Goal: Task Accomplishment & Management: Manage account settings

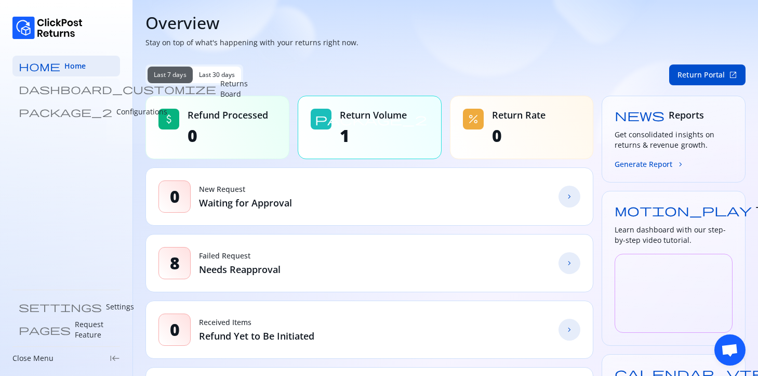
click at [220, 86] on p "Returns Board" at bounding box center [234, 88] width 28 height 21
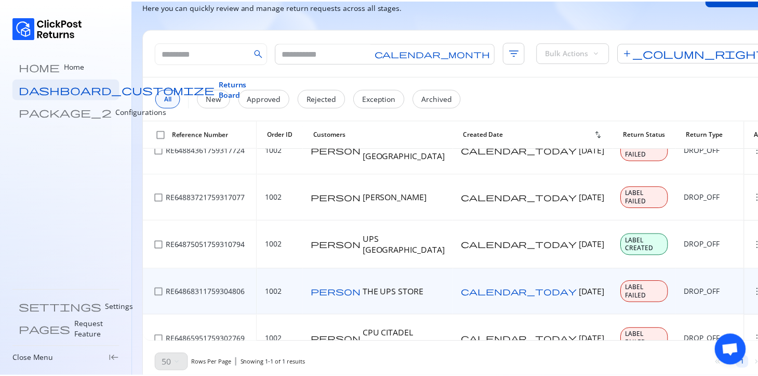
scroll to position [40, 0]
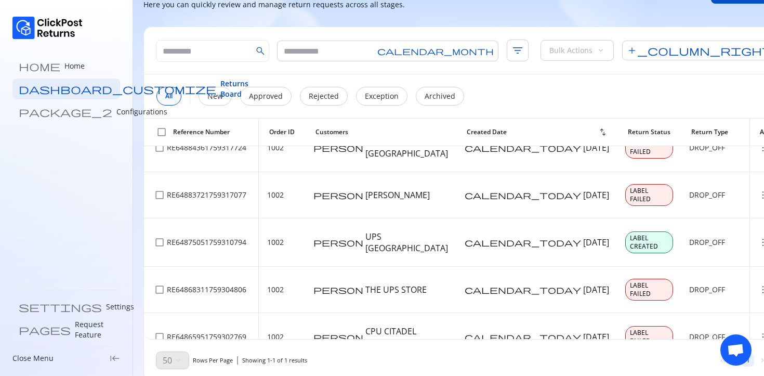
click at [758, 375] on span "more_vert" at bounding box center [763, 381] width 10 height 10
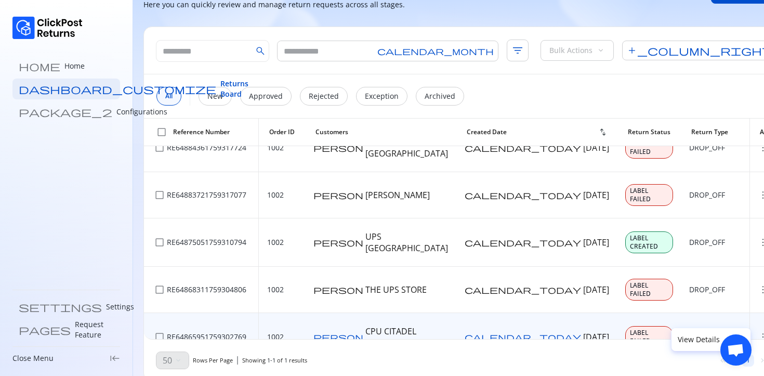
click at [750, 313] on td "more_vert" at bounding box center [770, 337] width 40 height 48
click at [758, 332] on span "more_vert" at bounding box center [763, 337] width 10 height 10
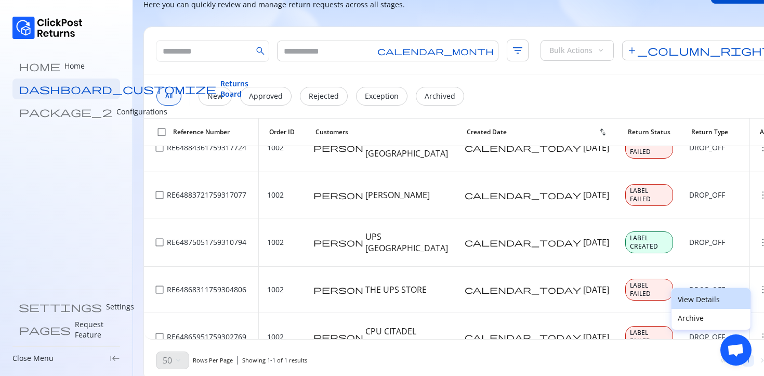
click at [704, 296] on p "View Details" at bounding box center [711, 299] width 67 height 10
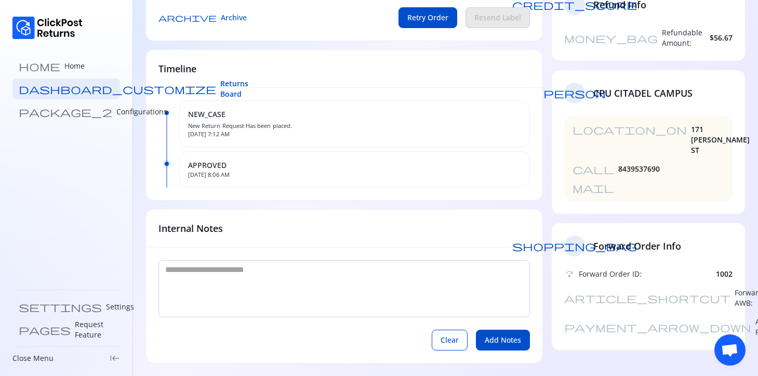
scroll to position [235, 0]
click at [75, 327] on p "Request Feature" at bounding box center [94, 329] width 39 height 21
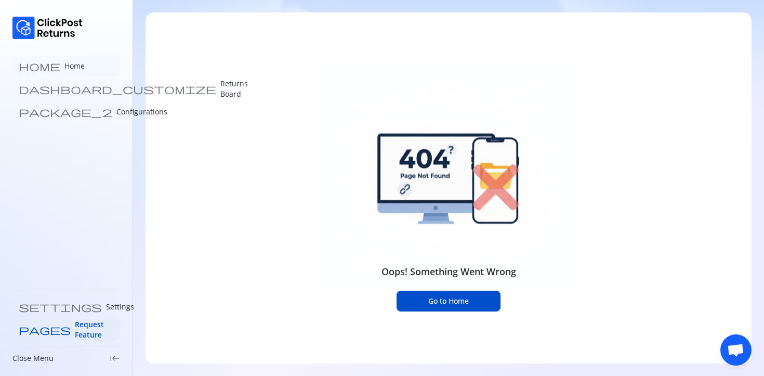
click at [56, 69] on link "home Home" at bounding box center [66, 66] width 108 height 21
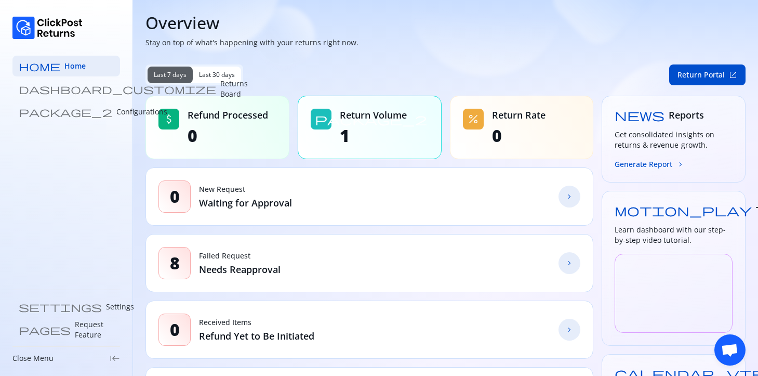
click at [227, 83] on div "Last 7 days Last 30 days" at bounding box center [195, 74] width 98 height 21
click at [223, 78] on span "Last 30 days" at bounding box center [217, 75] width 36 height 8
click at [175, 78] on span "Last 7 days" at bounding box center [170, 75] width 33 height 8
click at [207, 78] on span "Last 30 days" at bounding box center [217, 75] width 36 height 8
click at [178, 73] on span "Last 7 days" at bounding box center [170, 75] width 33 height 8
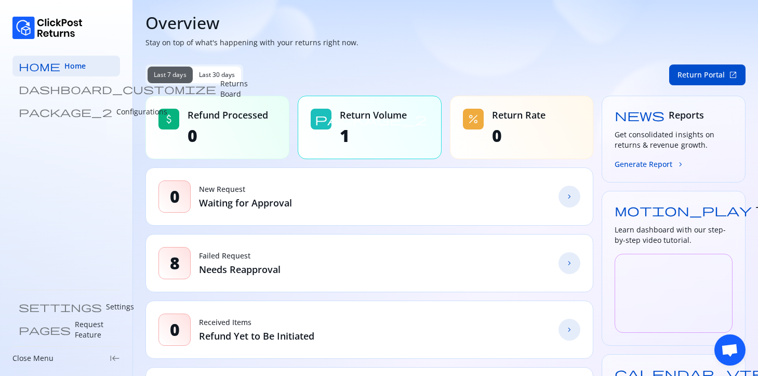
click at [214, 73] on span "Last 30 days" at bounding box center [217, 75] width 36 height 8
click at [82, 97] on link "dashboard_customize Returns Board" at bounding box center [66, 88] width 108 height 21
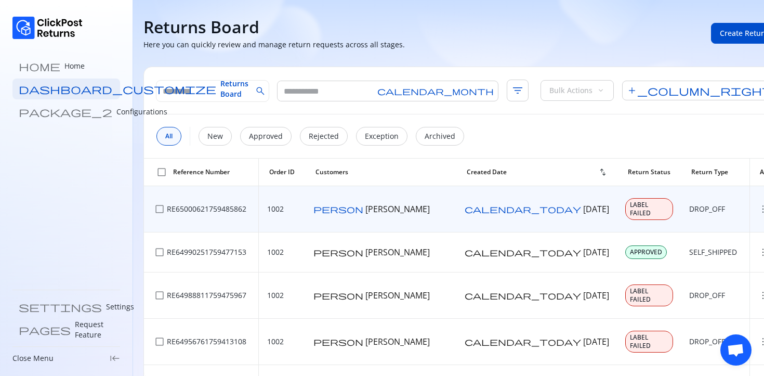
click at [162, 206] on span "check_box_outline_blank" at bounding box center [159, 209] width 10 height 10
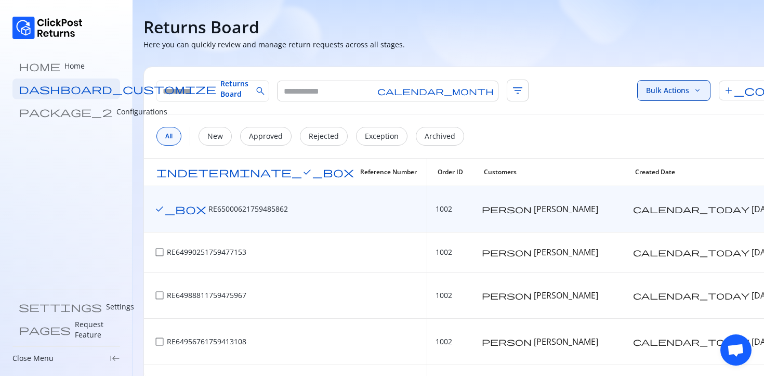
click at [687, 91] on button "Bulk Actions keyboard_arrow_down" at bounding box center [673, 90] width 73 height 21
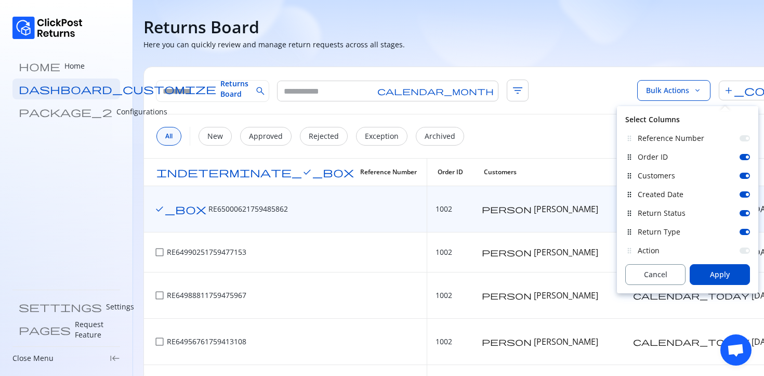
click at [749, 156] on div at bounding box center [745, 157] width 10 height 6
click at [746, 179] on div "Customers" at bounding box center [694, 176] width 112 height 10
click at [745, 187] on div "drag_indicator Created Date" at bounding box center [687, 194] width 125 height 19
click at [746, 193] on div at bounding box center [747, 194] width 3 height 3
click at [748, 173] on div at bounding box center [745, 176] width 10 height 6
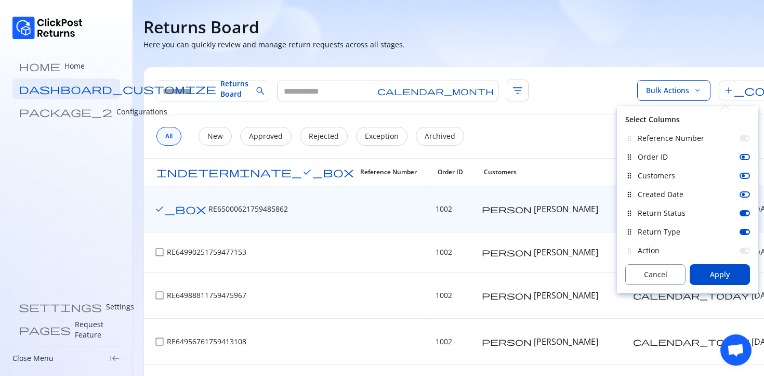
click at [746, 139] on div at bounding box center [747, 138] width 3 height 3
click at [745, 215] on div at bounding box center [745, 213] width 10 height 6
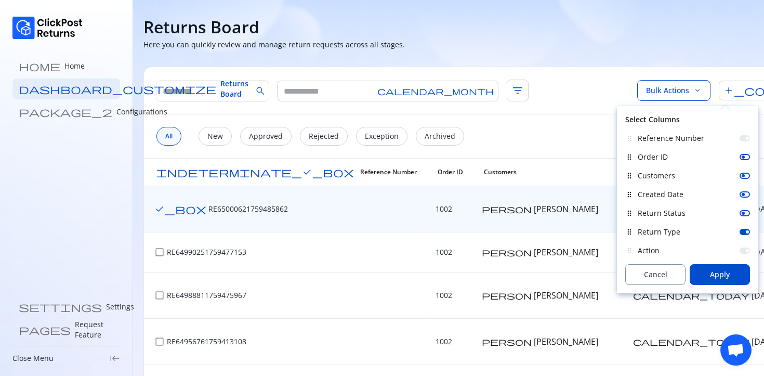
click at [746, 208] on div "Return Status" at bounding box center [694, 213] width 112 height 10
click at [745, 192] on div at bounding box center [745, 194] width 10 height 6
click at [744, 174] on div at bounding box center [743, 175] width 3 height 3
click at [737, 267] on button "Apply" at bounding box center [720, 274] width 60 height 21
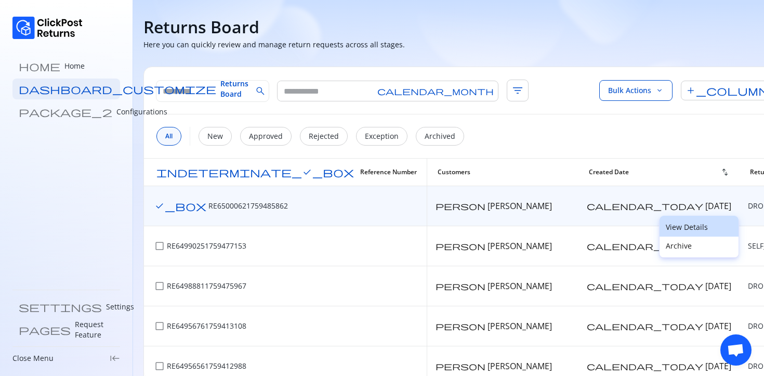
click at [694, 225] on p "View Details" at bounding box center [699, 227] width 67 height 10
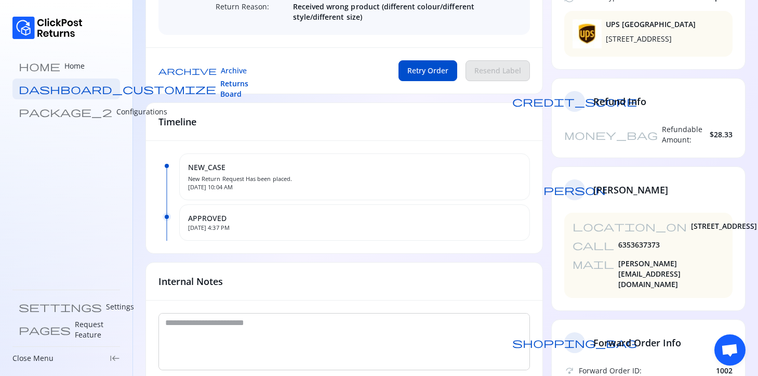
scroll to position [246, 0]
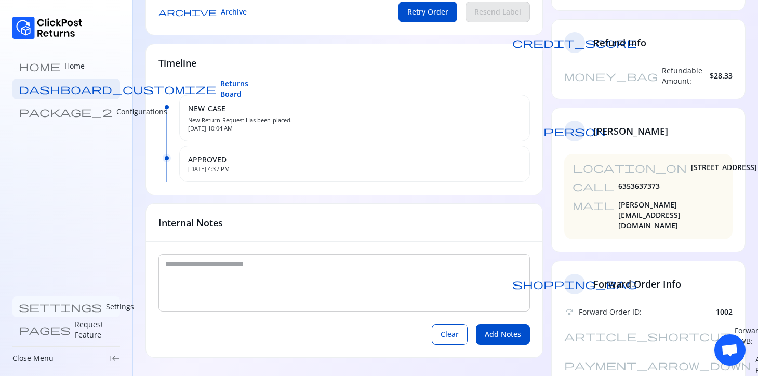
click at [106, 305] on p "Settings" at bounding box center [120, 306] width 28 height 10
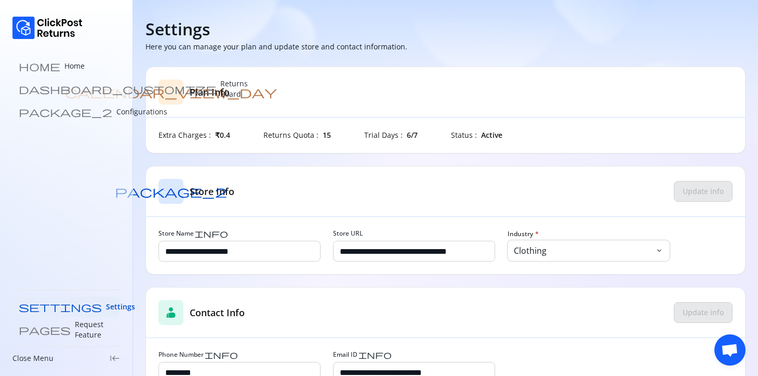
click at [61, 355] on div "Close Menu keyboard_tab_rtl" at bounding box center [66, 358] width 108 height 10
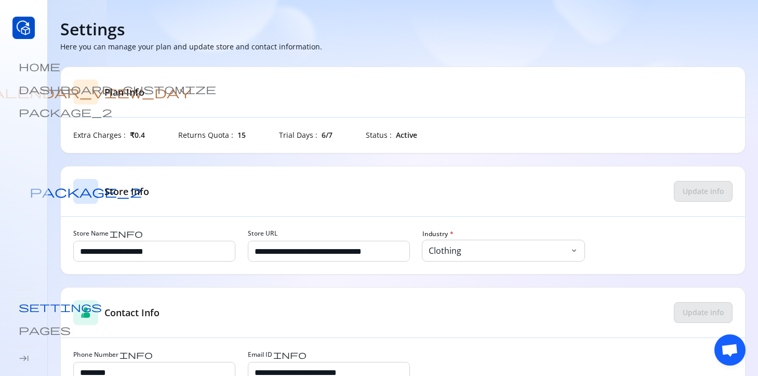
click at [30, 357] on div "keyboard_tab" at bounding box center [23, 358] width 22 height 10
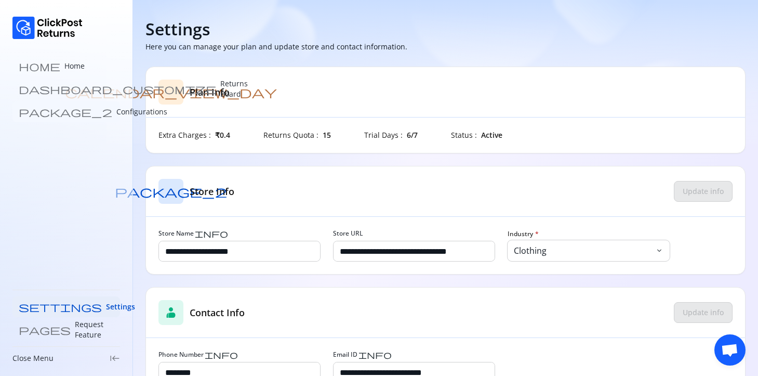
click at [93, 109] on link "package_2 Configurations" at bounding box center [66, 111] width 108 height 21
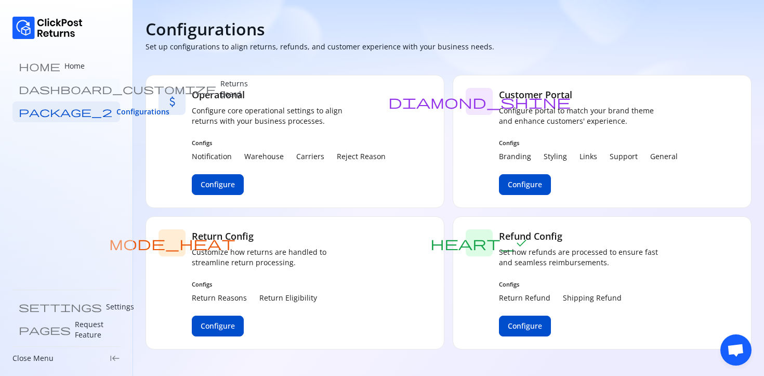
click at [86, 95] on link "dashboard_customize Returns Board" at bounding box center [66, 88] width 108 height 21
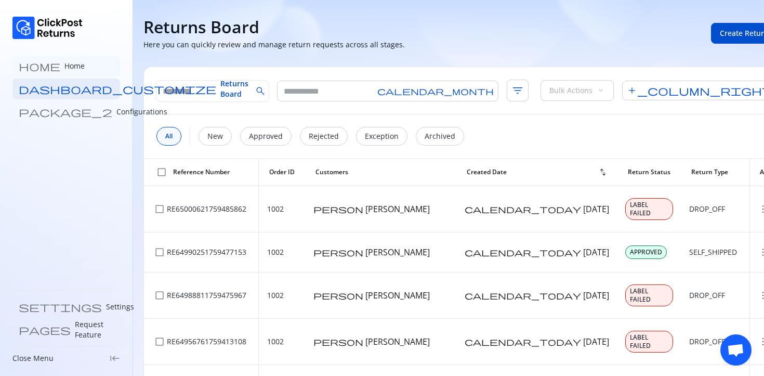
click at [86, 69] on link "home Home" at bounding box center [66, 66] width 108 height 21
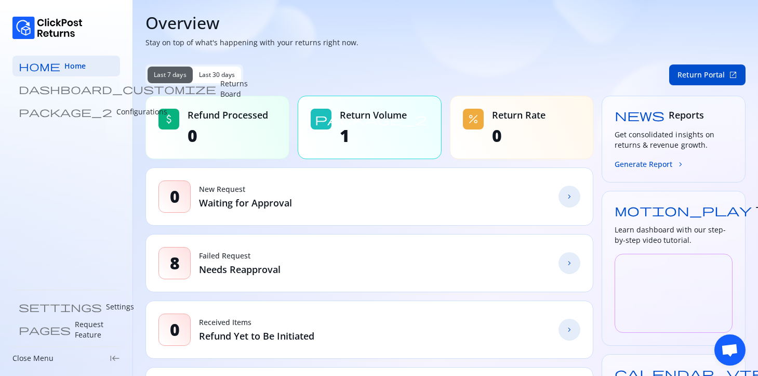
click at [220, 89] on p "Returns Board" at bounding box center [234, 88] width 28 height 21
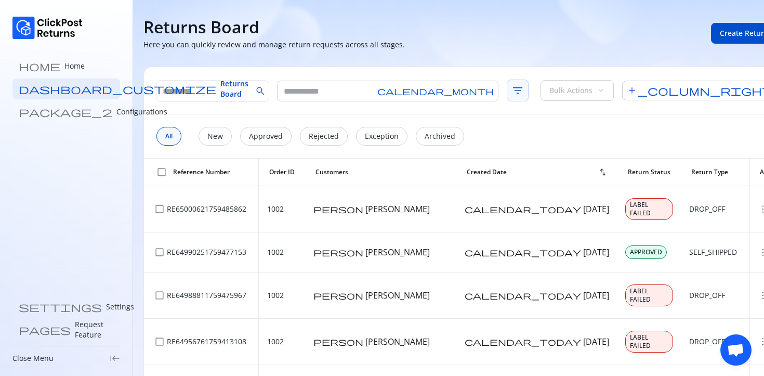
click at [507, 95] on span "filter_list" at bounding box center [518, 91] width 22 height 22
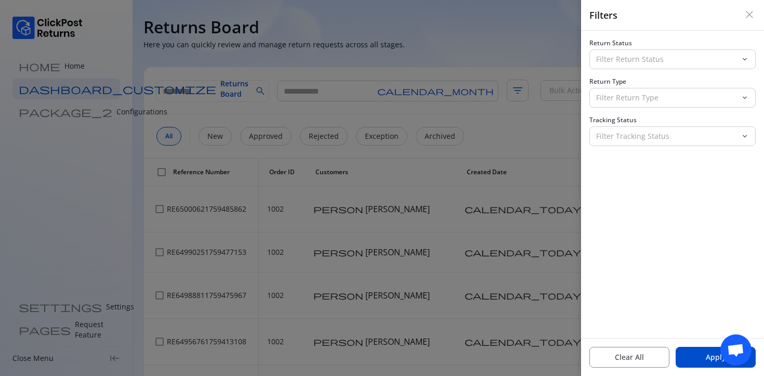
click at [625, 70] on div "Return Status Filter Return Status keyboard_arrow_down Return Type Filter Retur…" at bounding box center [672, 92] width 166 height 107
click at [628, 65] on div "Filter Return Status" at bounding box center [665, 59] width 151 height 19
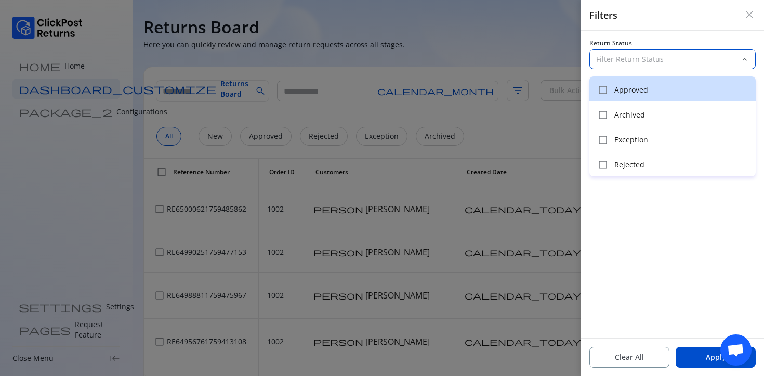
click at [592, 85] on div "check_box_outline_blank Approved" at bounding box center [672, 88] width 166 height 25
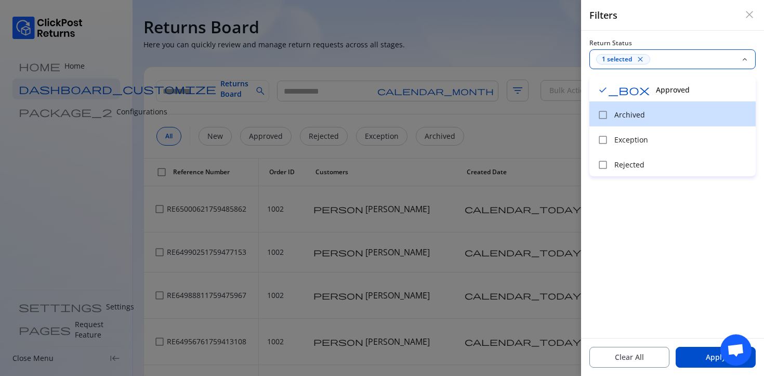
click at [601, 113] on span "check_box_outline_blank" at bounding box center [603, 115] width 10 height 10
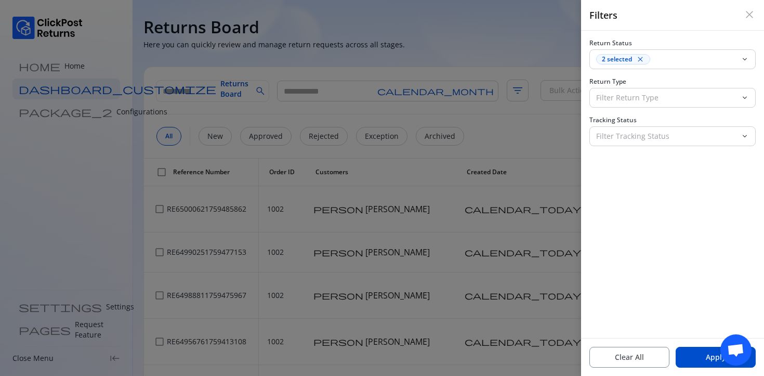
click at [634, 227] on div "Return Status 2 selected close keyboard_arrow_down Return Type Filter Return Ty…" at bounding box center [672, 184] width 183 height 307
click at [701, 350] on button "Apply" at bounding box center [716, 357] width 80 height 21
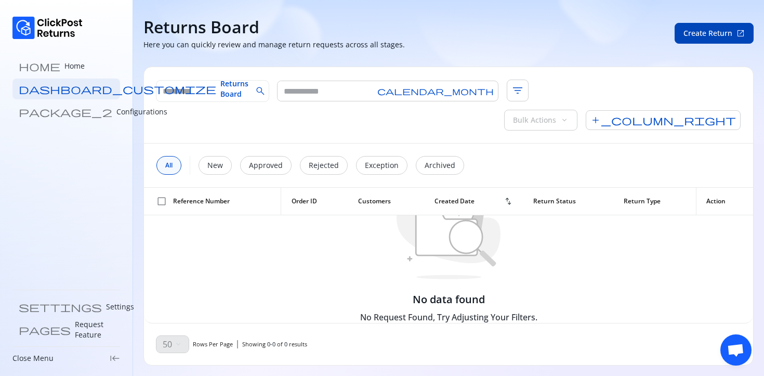
click at [710, 37] on span "Create Return" at bounding box center [708, 33] width 49 height 10
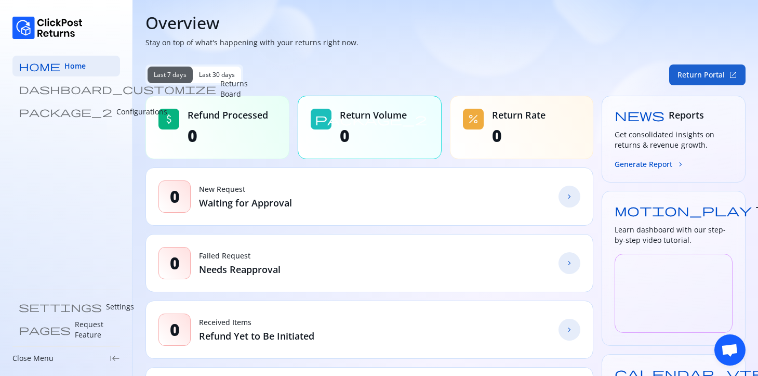
click at [693, 69] on button "Return Portal open_in_new" at bounding box center [708, 74] width 76 height 21
click at [62, 105] on link "package_2 Configurations" at bounding box center [66, 111] width 108 height 21
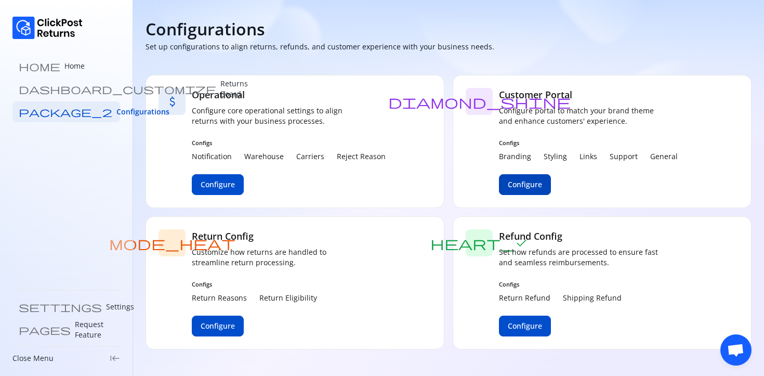
click at [521, 190] on button "Configure" at bounding box center [525, 184] width 52 height 21
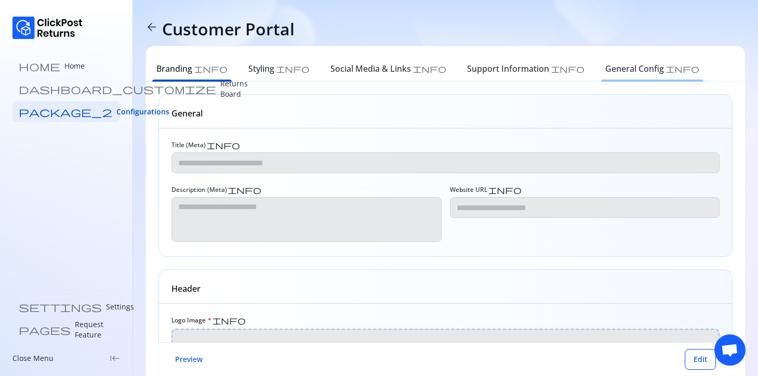
click at [606, 69] on h6 "General Config" at bounding box center [635, 68] width 59 height 12
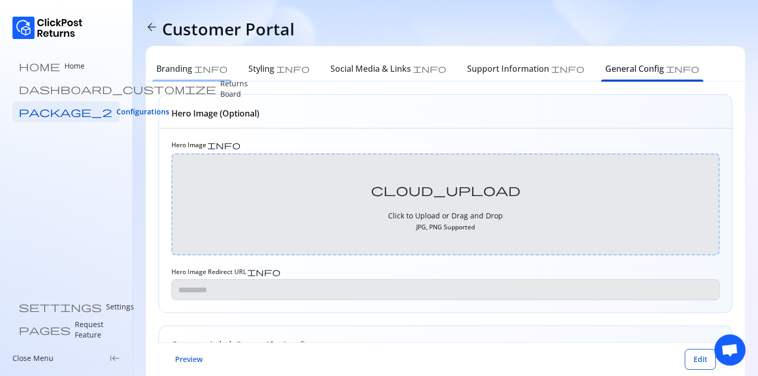
click at [177, 73] on h6 "Branding" at bounding box center [174, 68] width 36 height 12
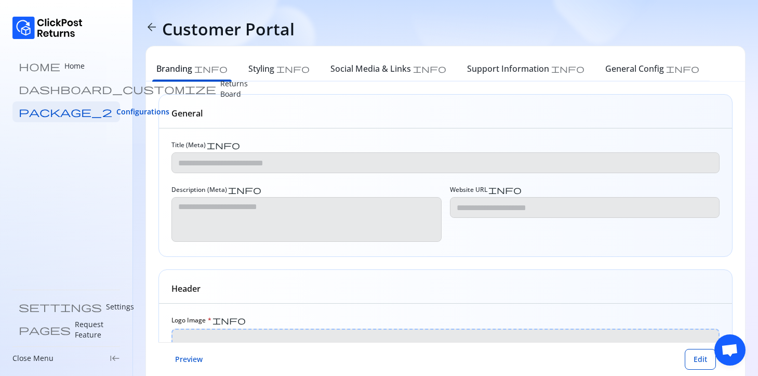
click at [153, 27] on span "arrow_back" at bounding box center [152, 27] width 12 height 12
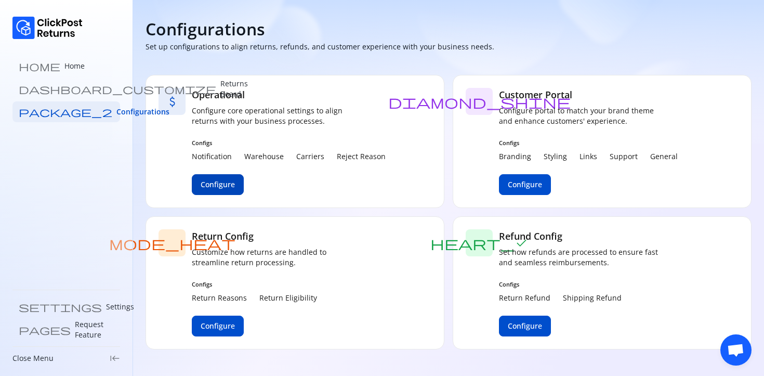
click at [231, 180] on span "Configure" at bounding box center [218, 184] width 34 height 10
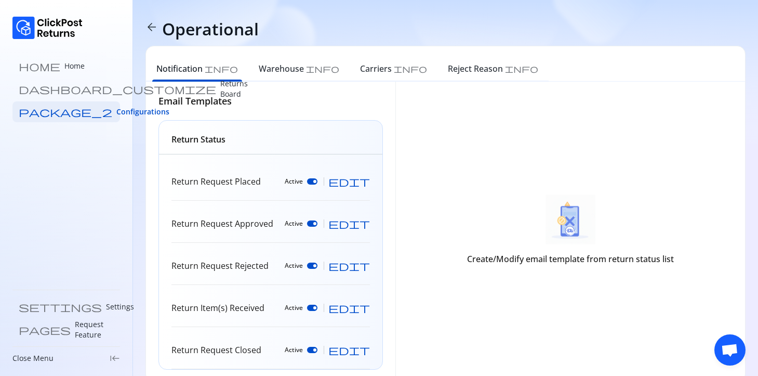
click at [358, 182] on div "Active edit" at bounding box center [327, 181] width 85 height 10
click at [362, 182] on span "edit" at bounding box center [350, 181] width 42 height 10
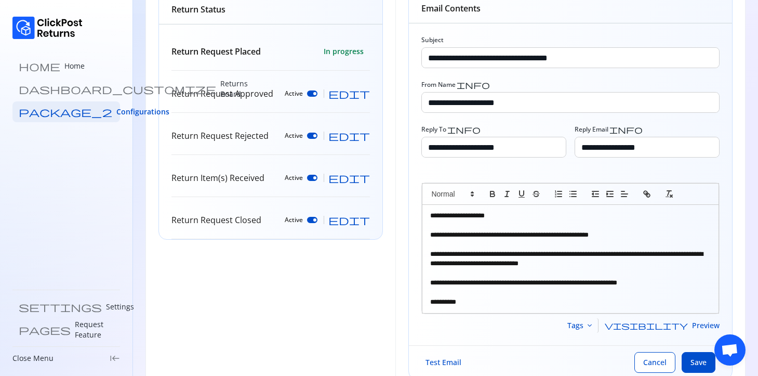
scroll to position [152, 0]
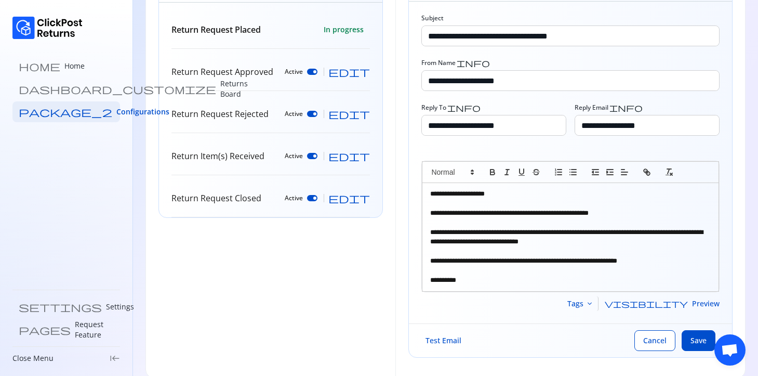
click at [366, 114] on span "edit" at bounding box center [350, 114] width 42 height 10
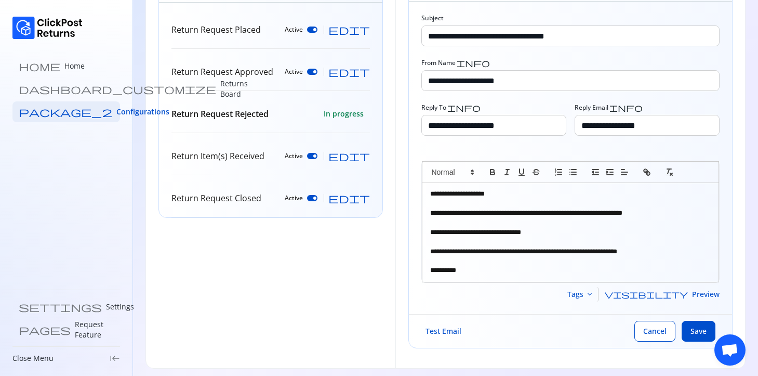
click at [369, 161] on span "edit" at bounding box center [350, 156] width 42 height 10
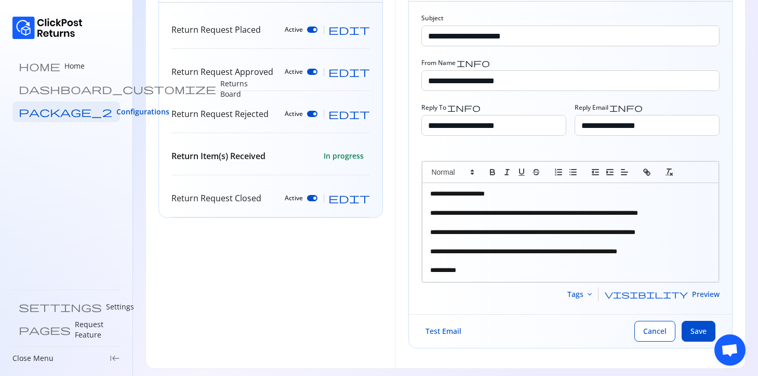
click at [369, 194] on span "edit" at bounding box center [350, 198] width 42 height 10
type input "**********"
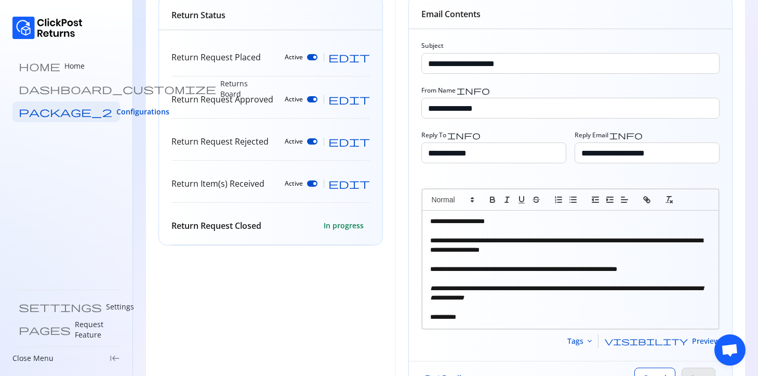
scroll to position [0, 0]
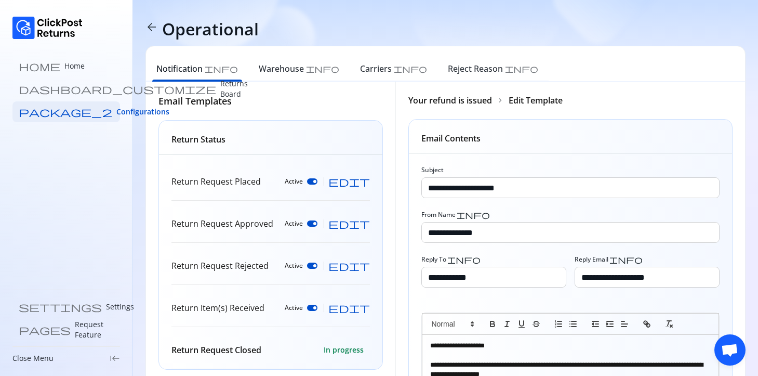
click at [365, 180] on span "edit" at bounding box center [350, 181] width 42 height 10
type input "**********"
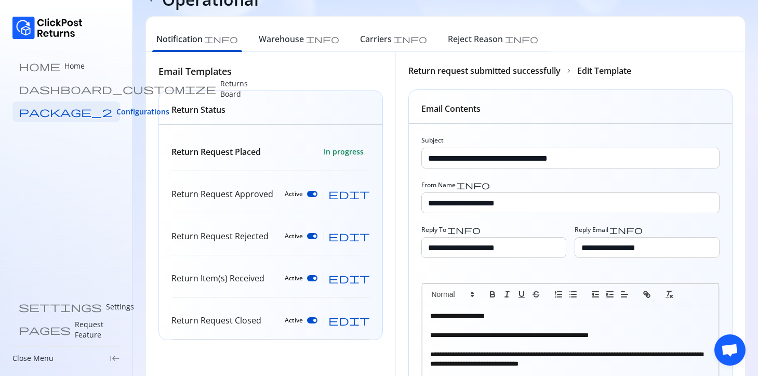
scroll to position [166, 0]
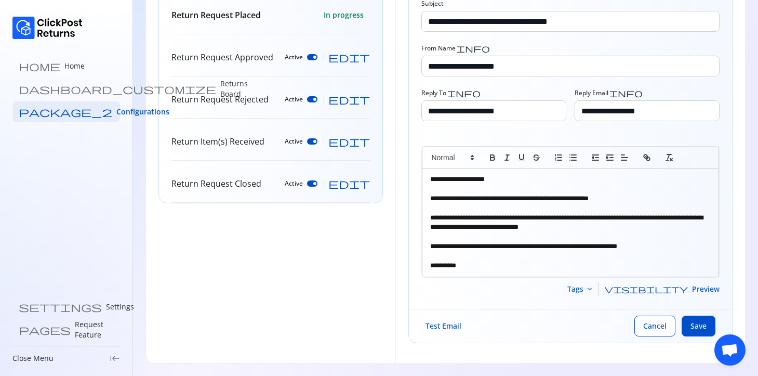
click at [594, 285] on span "keyboard_arrow_down" at bounding box center [590, 289] width 8 height 8
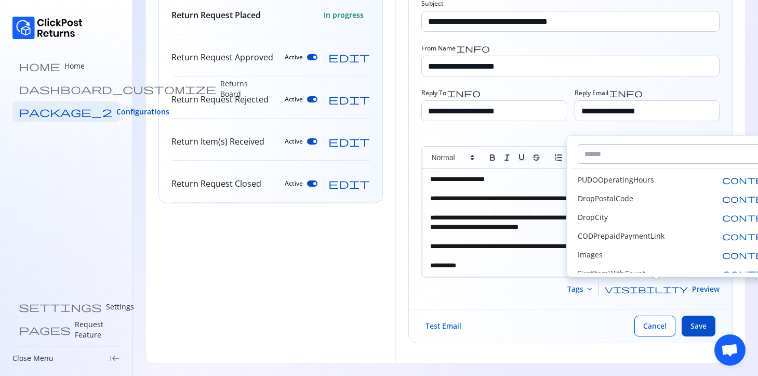
scroll to position [1032, 0]
click at [586, 290] on div "Tags keyboard_arrow_down visibility Preview" at bounding box center [571, 289] width 298 height 15
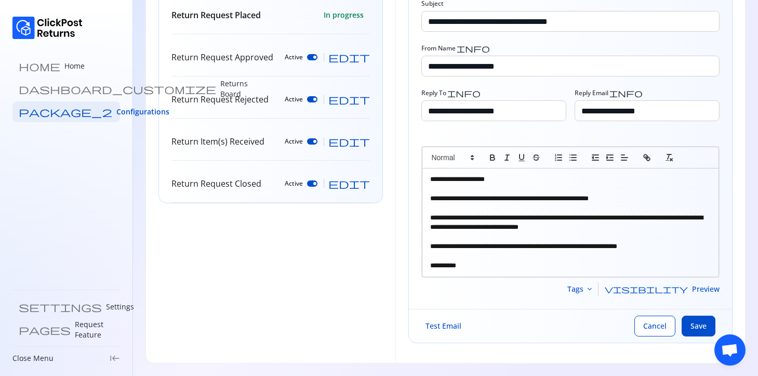
click at [682, 289] on span "visibility" at bounding box center [646, 289] width 83 height 8
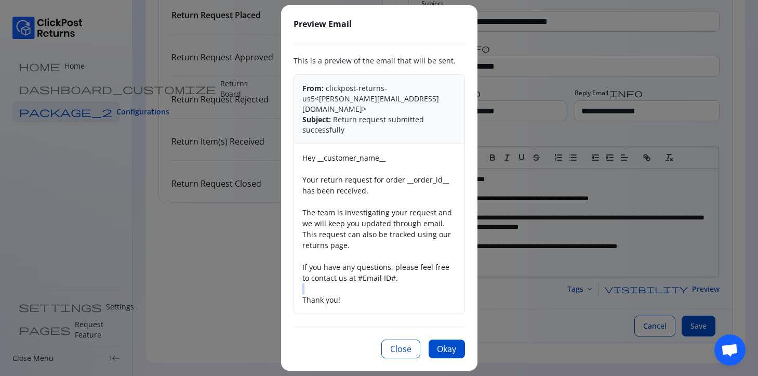
click at [682, 289] on div "Preview Email This is a preview of the email that will be sent. From: clickpost…" at bounding box center [379, 188] width 758 height 376
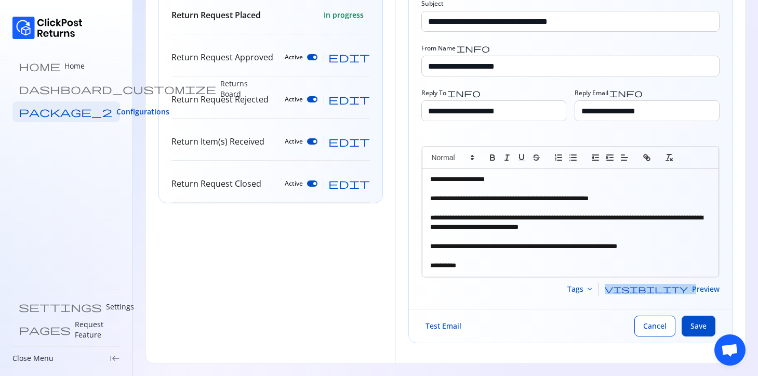
click at [681, 289] on span "visibility" at bounding box center [646, 289] width 83 height 8
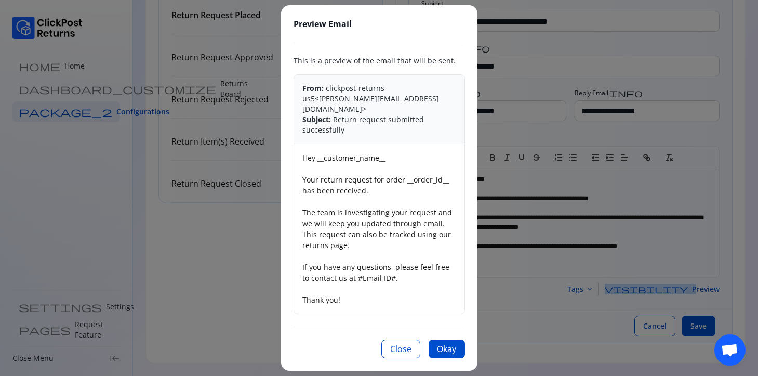
click at [400, 339] on button "Close" at bounding box center [401, 348] width 39 height 19
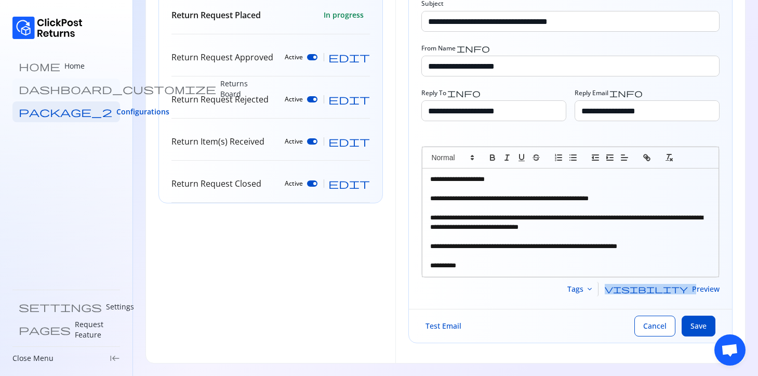
click at [220, 93] on p "Returns Board" at bounding box center [234, 88] width 28 height 21
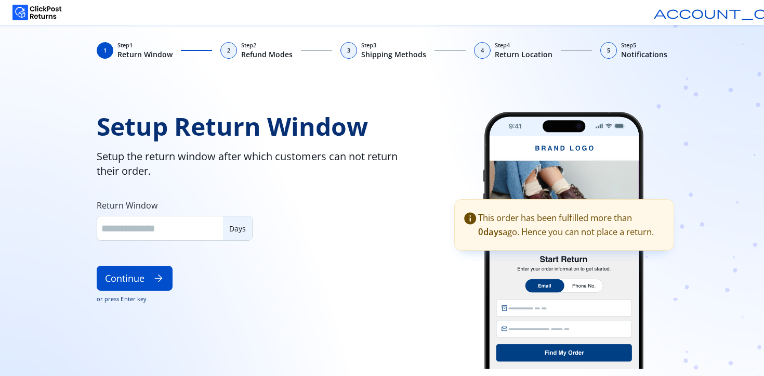
type input "**"
click at [159, 277] on span "arrow_forward" at bounding box center [158, 277] width 11 height 11
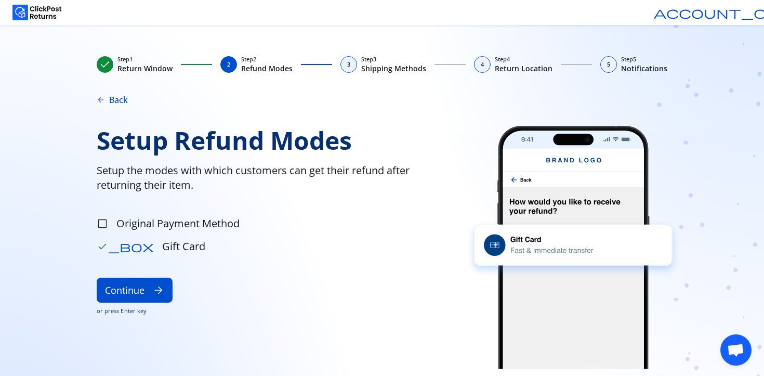
click at [164, 224] on span "Original Payment Method" at bounding box center [177, 223] width 123 height 15
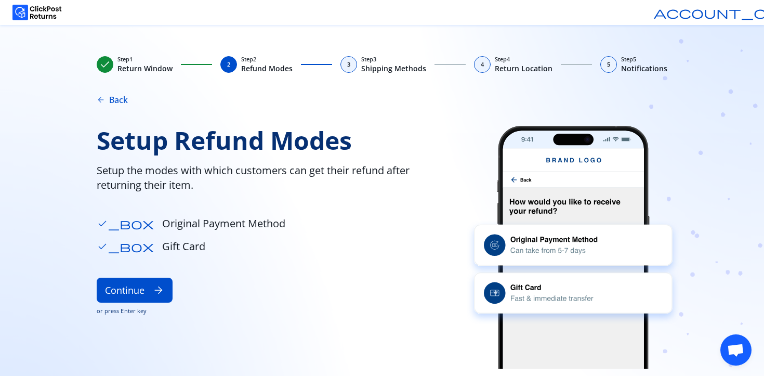
click at [164, 224] on span "Original Payment Method" at bounding box center [223, 223] width 123 height 15
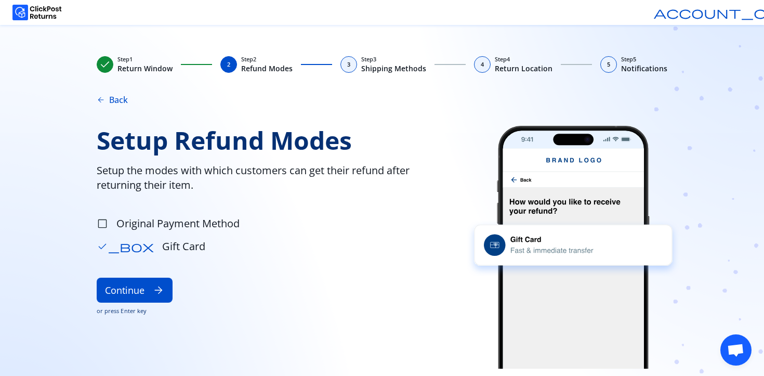
click at [162, 239] on span "Gift Card" at bounding box center [183, 246] width 43 height 15
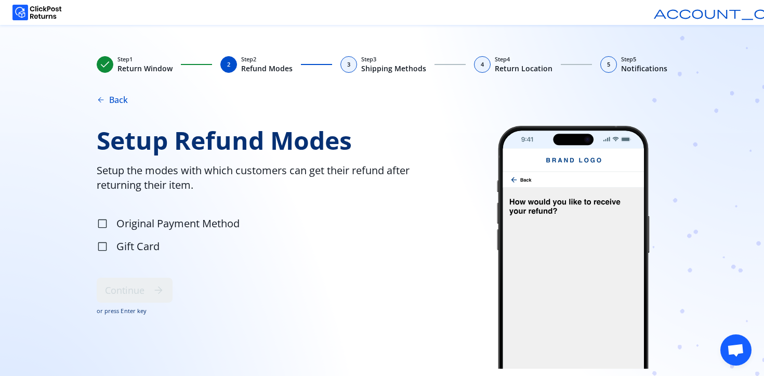
click at [155, 239] on span "Gift Card" at bounding box center [137, 246] width 43 height 15
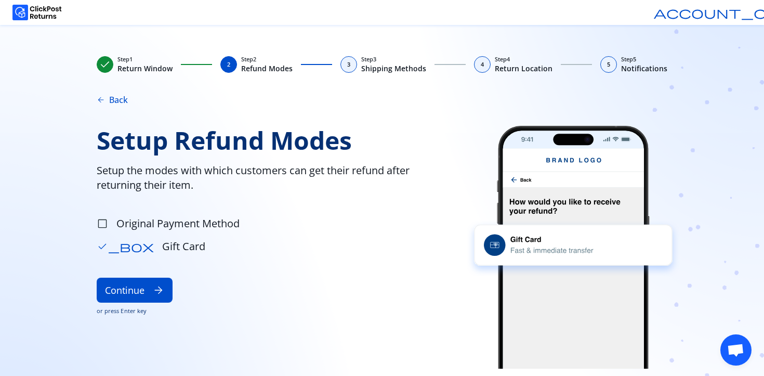
click at [161, 225] on span "Original Payment Method" at bounding box center [177, 223] width 123 height 15
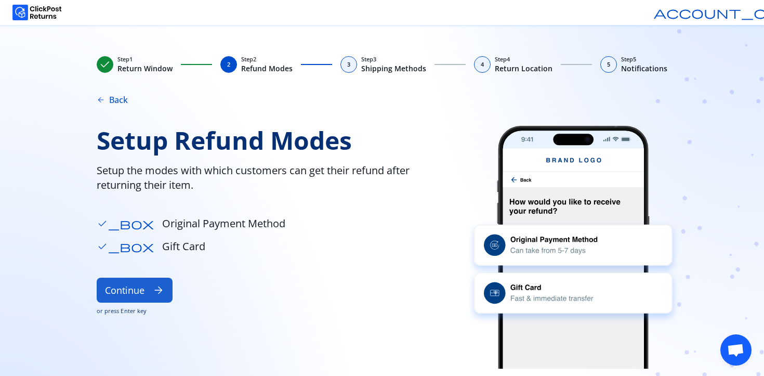
click at [140, 280] on button "Continue arrow_forward" at bounding box center [135, 290] width 76 height 25
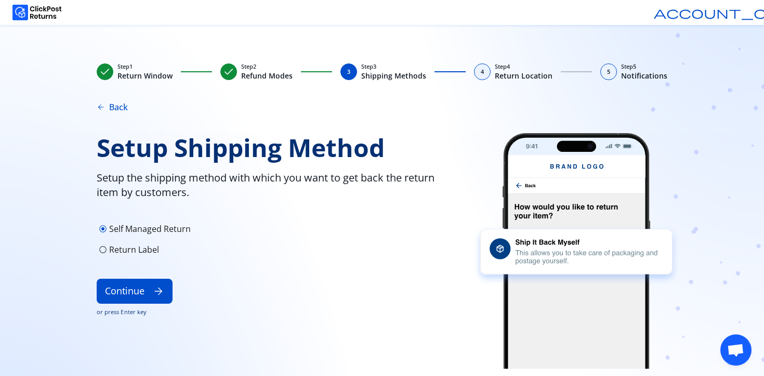
click at [147, 251] on p "Return Label" at bounding box center [134, 249] width 50 height 12
click at [154, 231] on p "Self Managed Return" at bounding box center [150, 228] width 82 height 12
click at [150, 241] on div "radio_button_unchecked Return Label" at bounding box center [272, 249] width 350 height 17
click at [175, 229] on p "Self Managed Return" at bounding box center [150, 228] width 82 height 12
click at [148, 243] on p "Return Label" at bounding box center [134, 249] width 50 height 12
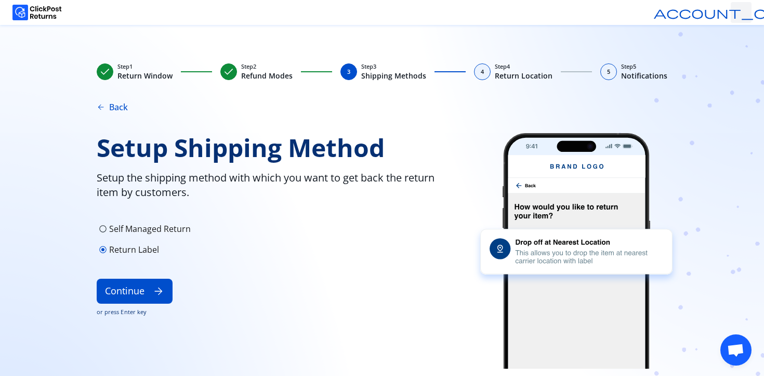
click at [751, 20] on div "account_circle" at bounding box center [741, 12] width 21 height 21
click at [738, 49] on span "logout" at bounding box center [741, 48] width 7 height 10
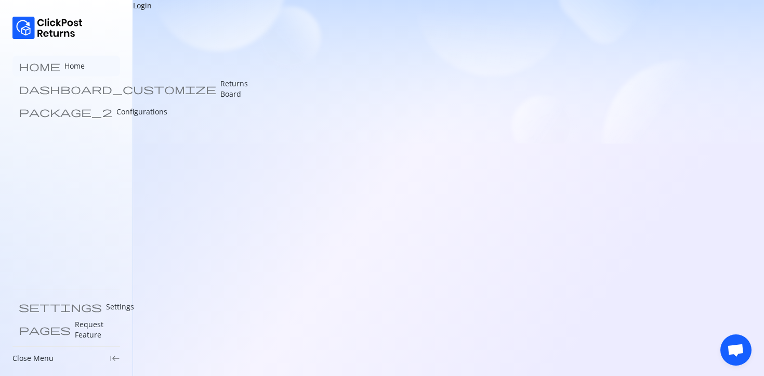
click at [72, 73] on link "home Home" at bounding box center [66, 66] width 108 height 21
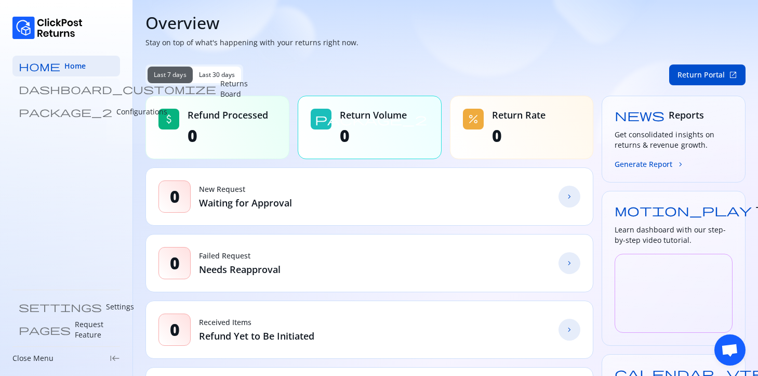
click at [220, 89] on p "Returns Board" at bounding box center [234, 88] width 28 height 21
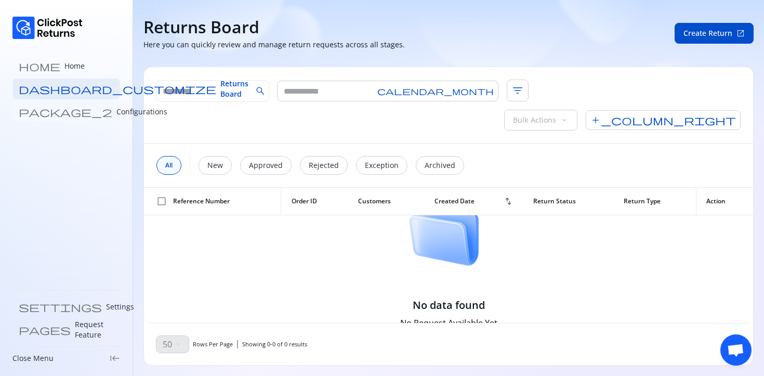
click at [116, 108] on p "Configurations" at bounding box center [141, 112] width 51 height 10
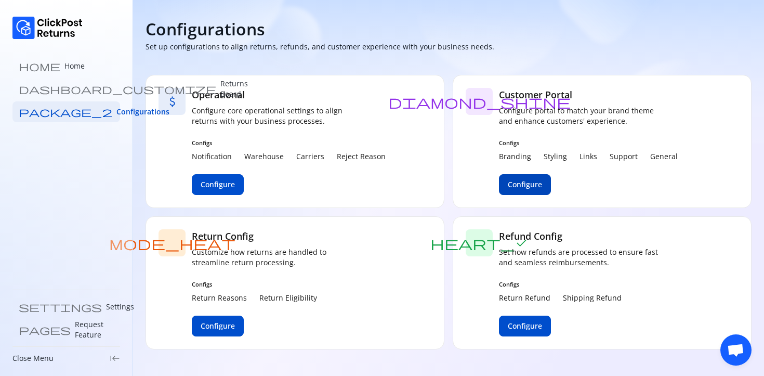
click at [539, 185] on span "Configure" at bounding box center [525, 184] width 34 height 10
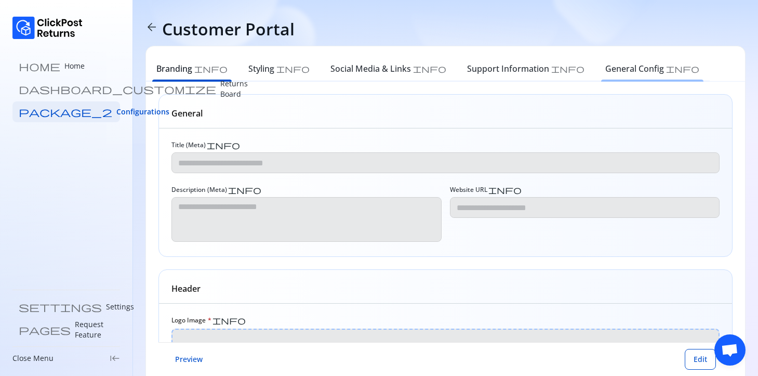
click at [606, 72] on h6 "General Config" at bounding box center [635, 68] width 59 height 12
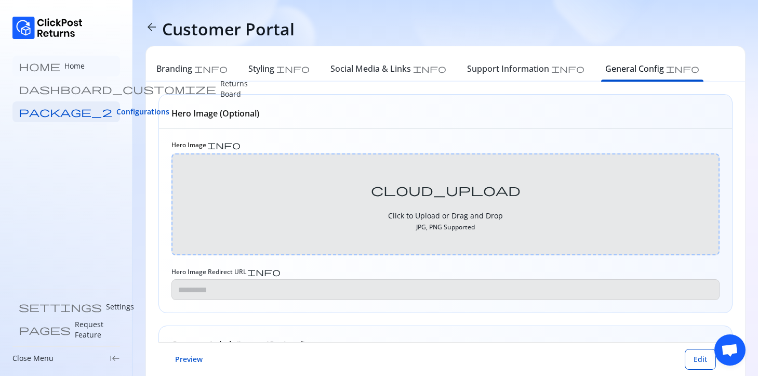
click at [83, 68] on link "home Home" at bounding box center [66, 66] width 108 height 21
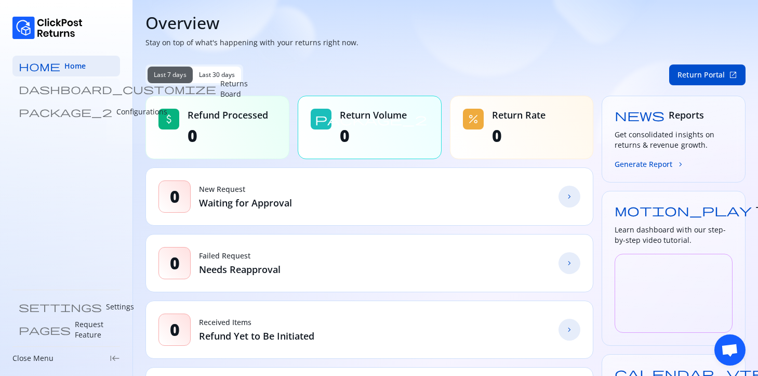
click at [220, 90] on p "Returns Board" at bounding box center [234, 88] width 28 height 21
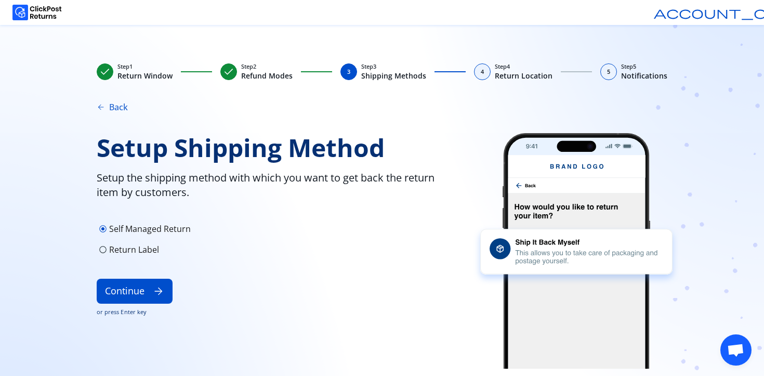
click at [108, 104] on button "arrow_back Back" at bounding box center [112, 107] width 31 height 12
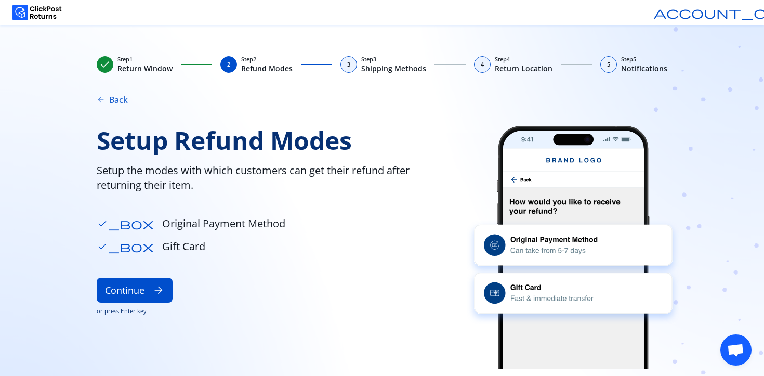
click at [107, 98] on button "arrow_back Back" at bounding box center [112, 100] width 31 height 12
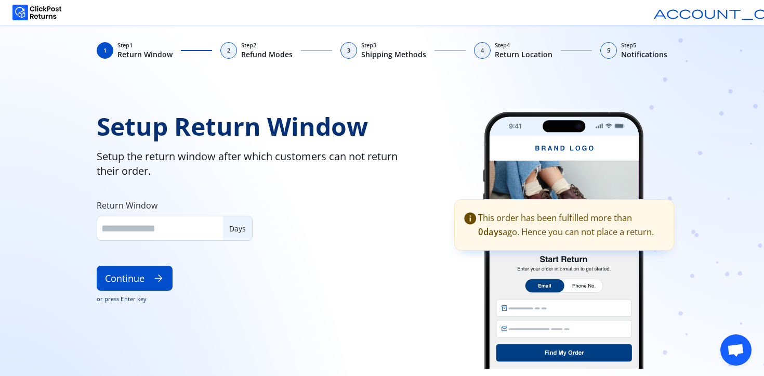
type input "**"
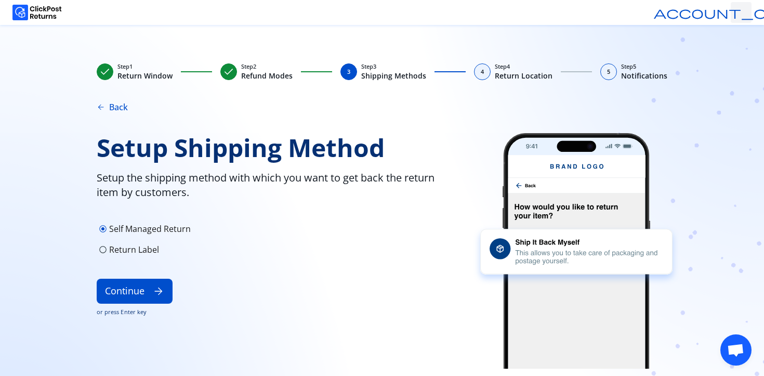
click at [748, 12] on div "account_circle" at bounding box center [741, 12] width 21 height 21
click at [738, 45] on div "logout Logout" at bounding box center [753, 48] width 31 height 10
click at [738, 48] on div "logout Logout" at bounding box center [753, 48] width 31 height 10
click at [738, 49] on span "logout" at bounding box center [741, 48] width 7 height 10
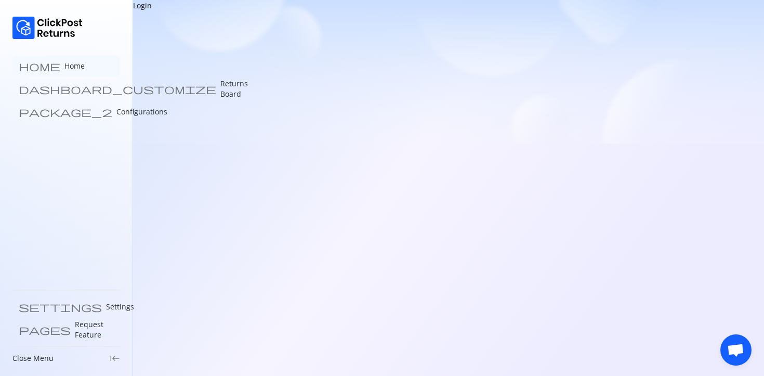
click at [64, 67] on p "Home" at bounding box center [74, 66] width 20 height 10
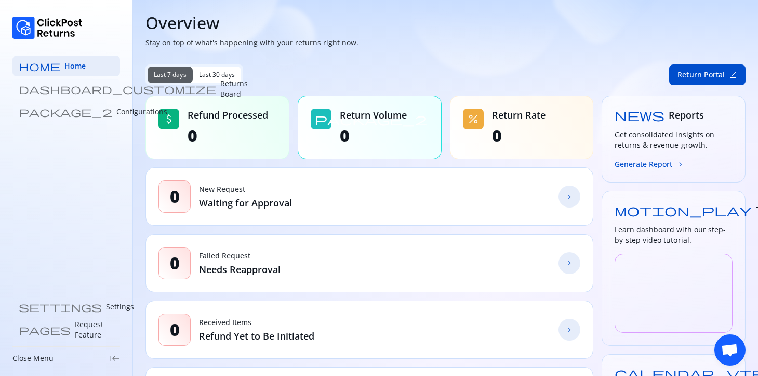
click at [220, 87] on p "Returns Board" at bounding box center [234, 88] width 28 height 21
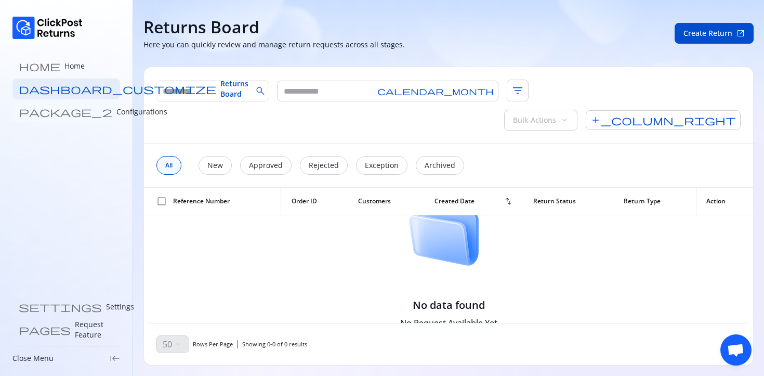
click at [65, 117] on link "package_2 Configurations" at bounding box center [66, 111] width 108 height 21
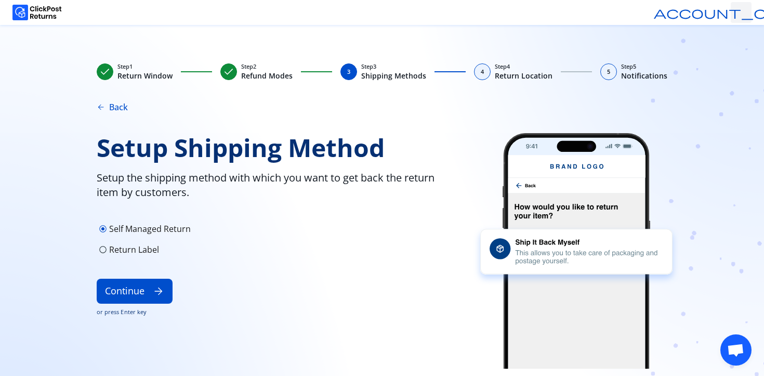
click at [741, 12] on span "account_circle" at bounding box center [741, 12] width 175 height 12
click at [744, 11] on span "account_circle" at bounding box center [741, 12] width 175 height 12
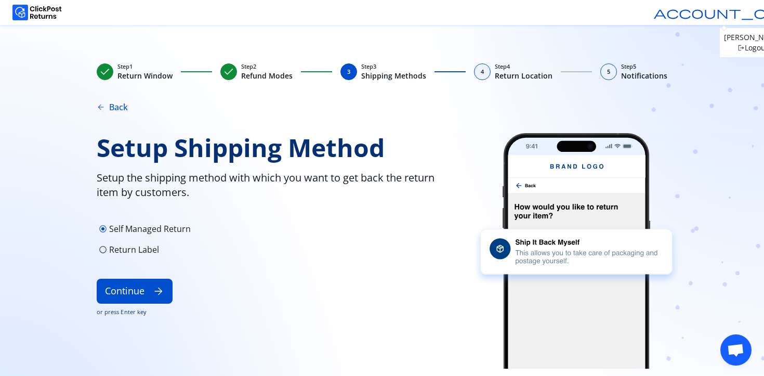
click at [685, 105] on div "check Step 1 Return Window check Step 2 Refund Modes 3 Step 3 Shipping Methods …" at bounding box center [381, 218] width 665 height 313
